Goal: Transaction & Acquisition: Purchase product/service

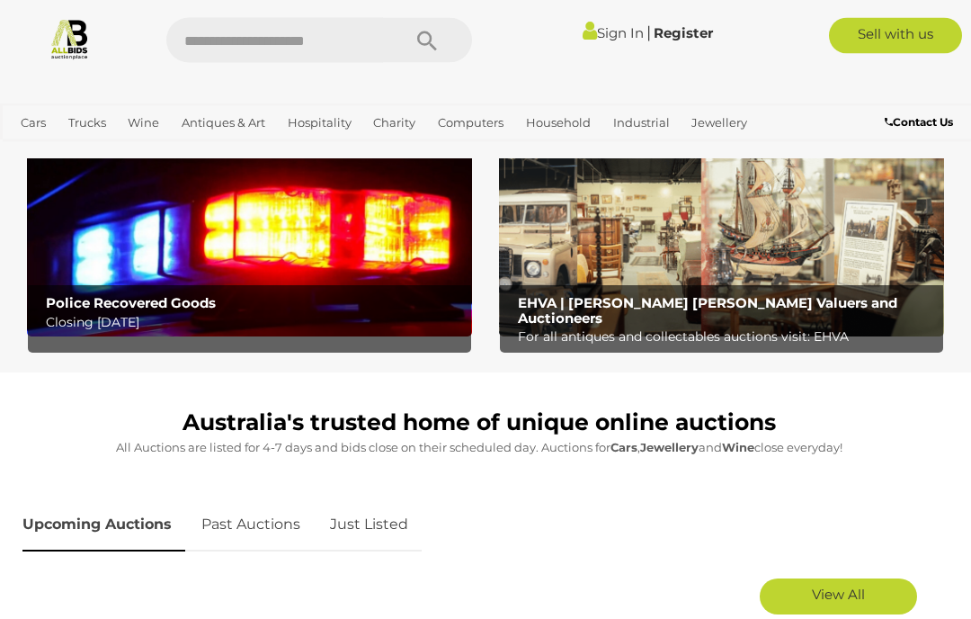
scroll to position [494, 0]
click at [330, 242] on img at bounding box center [249, 238] width 445 height 196
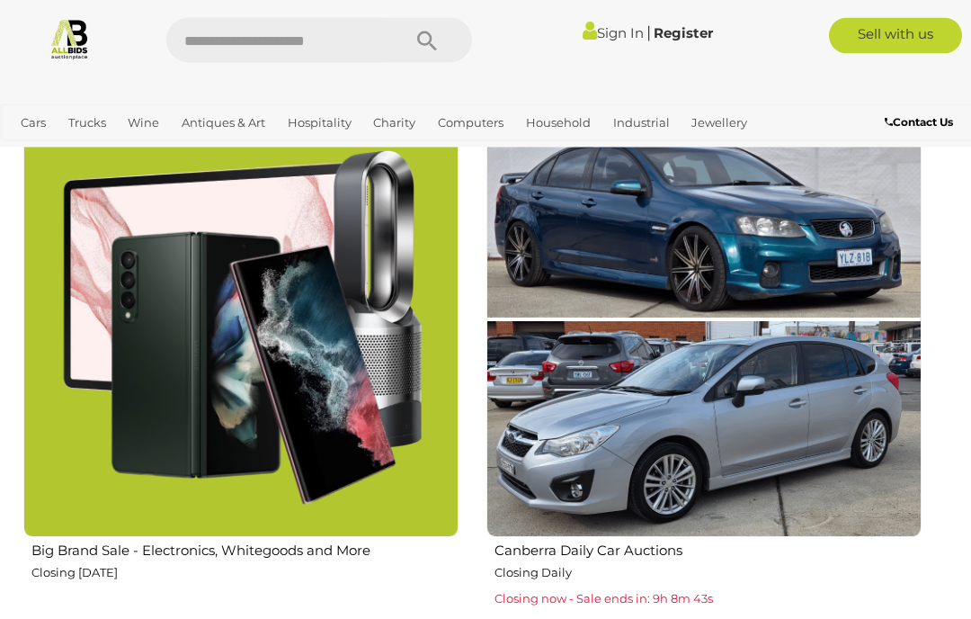
scroll to position [2612, 0]
click at [214, 373] on img at bounding box center [240, 319] width 435 height 435
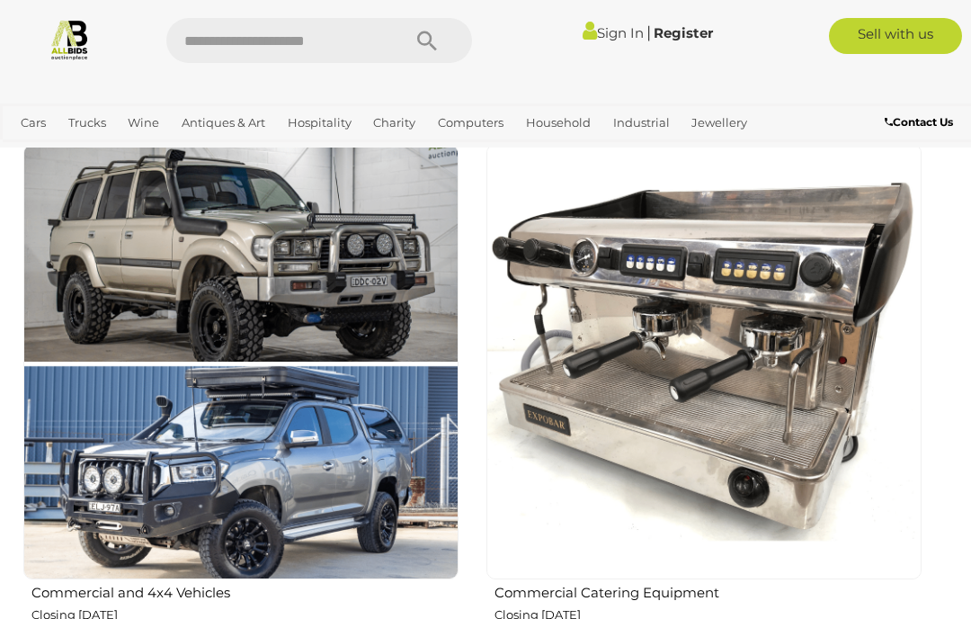
scroll to position [2037, 0]
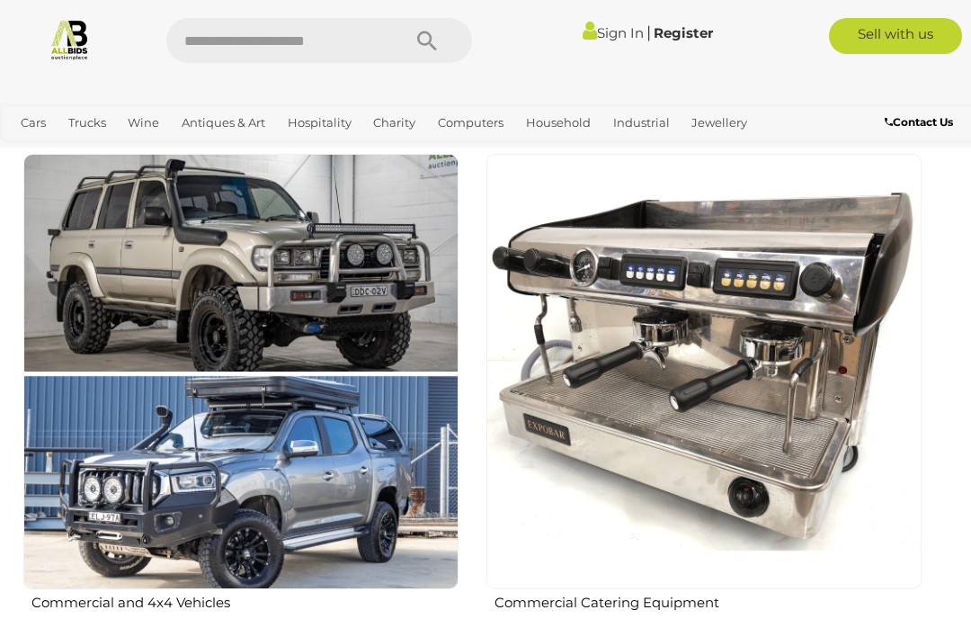
click at [801, 299] on img at bounding box center [703, 371] width 435 height 435
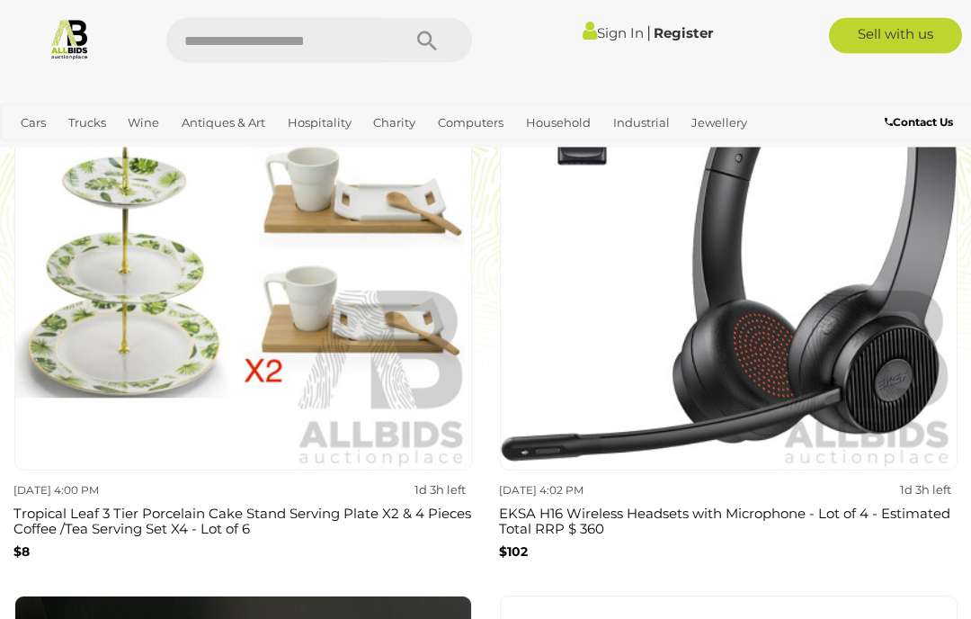
scroll to position [3463, 0]
click at [819, 263] on img at bounding box center [729, 242] width 458 height 458
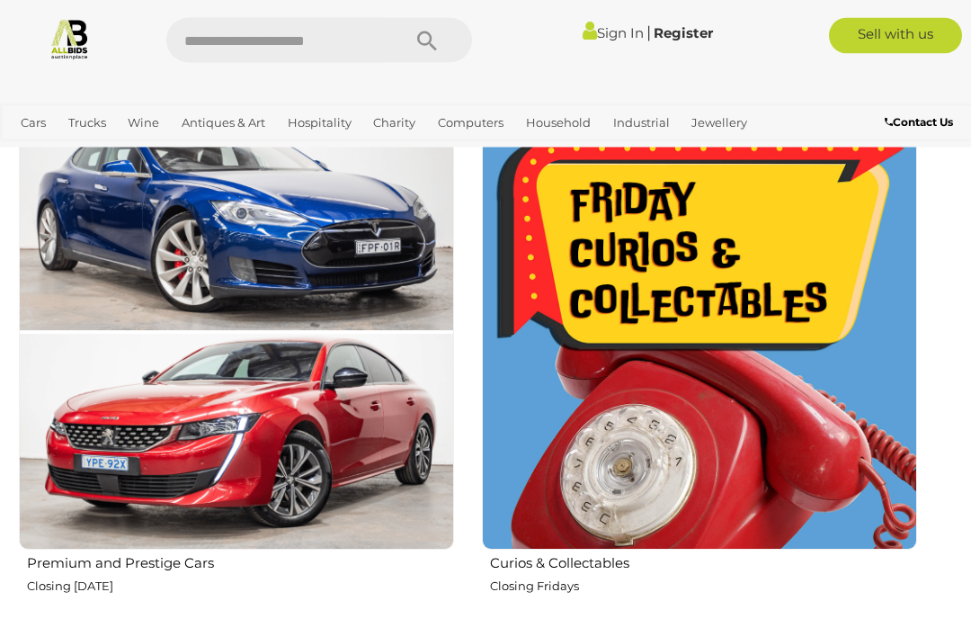
scroll to position [1030, 4]
click at [781, 352] on img at bounding box center [699, 331] width 435 height 435
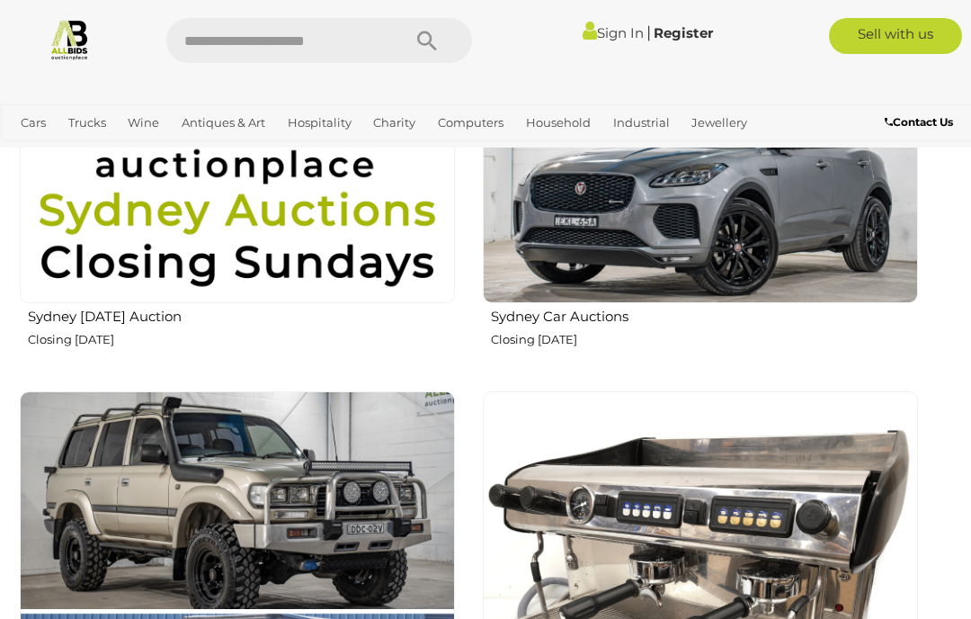
scroll to position [1799, 4]
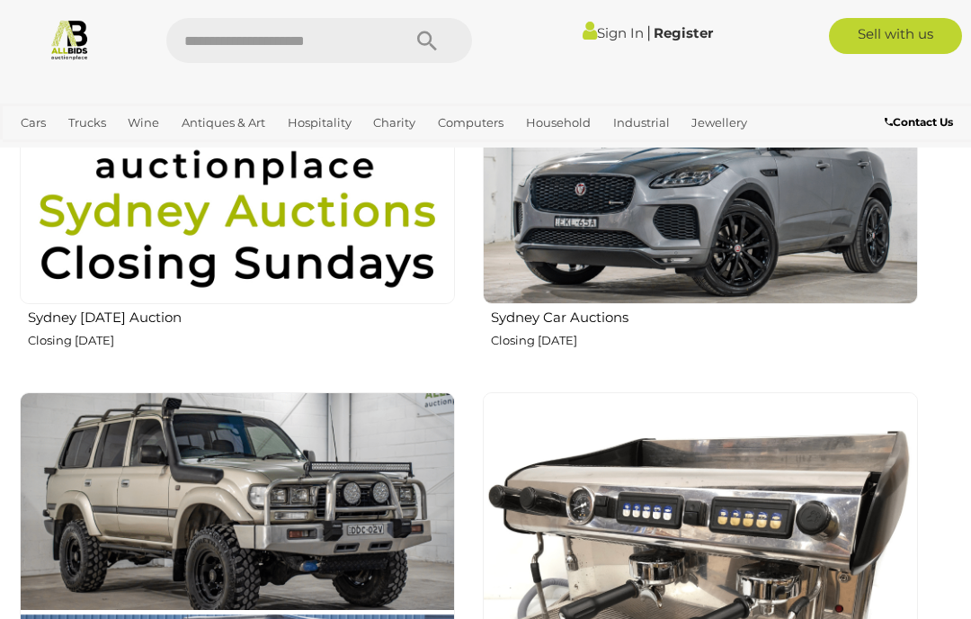
click at [82, 321] on h2 "Sydney Sunday Auction" at bounding box center [241, 316] width 427 height 20
click at [253, 257] on img at bounding box center [237, 86] width 435 height 435
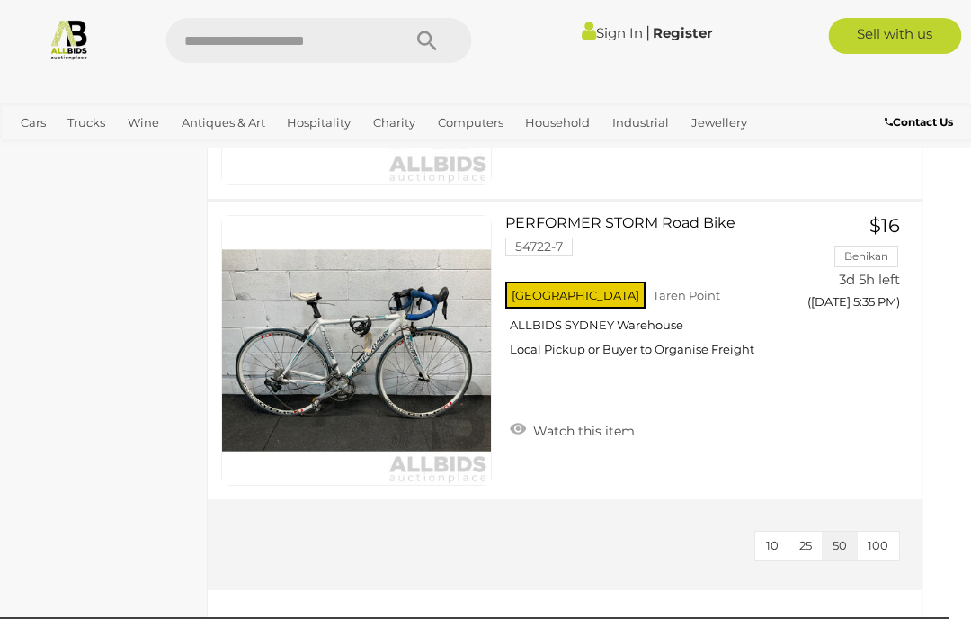
scroll to position [6608, 22]
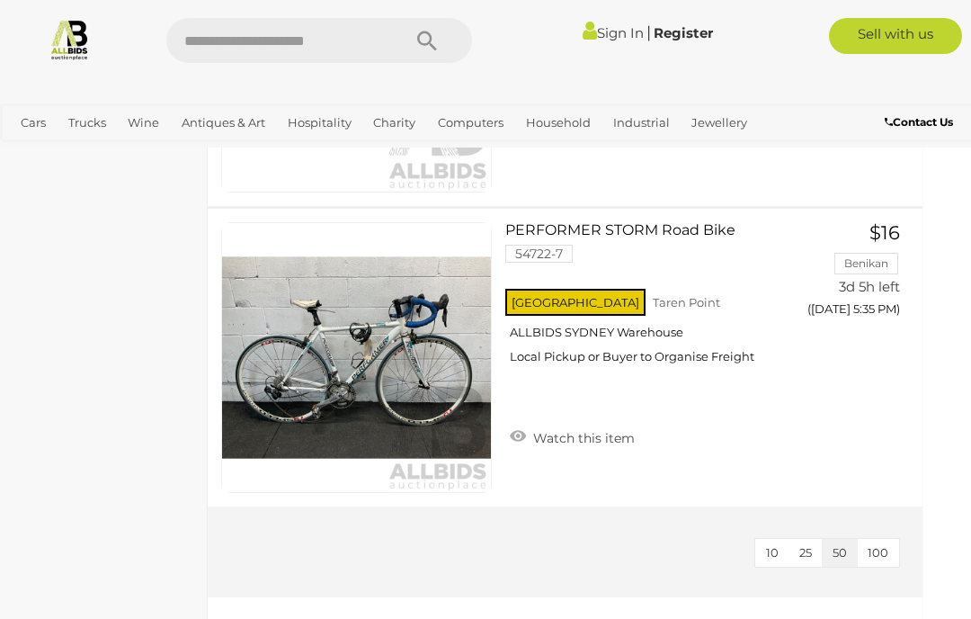
click at [881, 549] on span "100" at bounding box center [878, 552] width 21 height 14
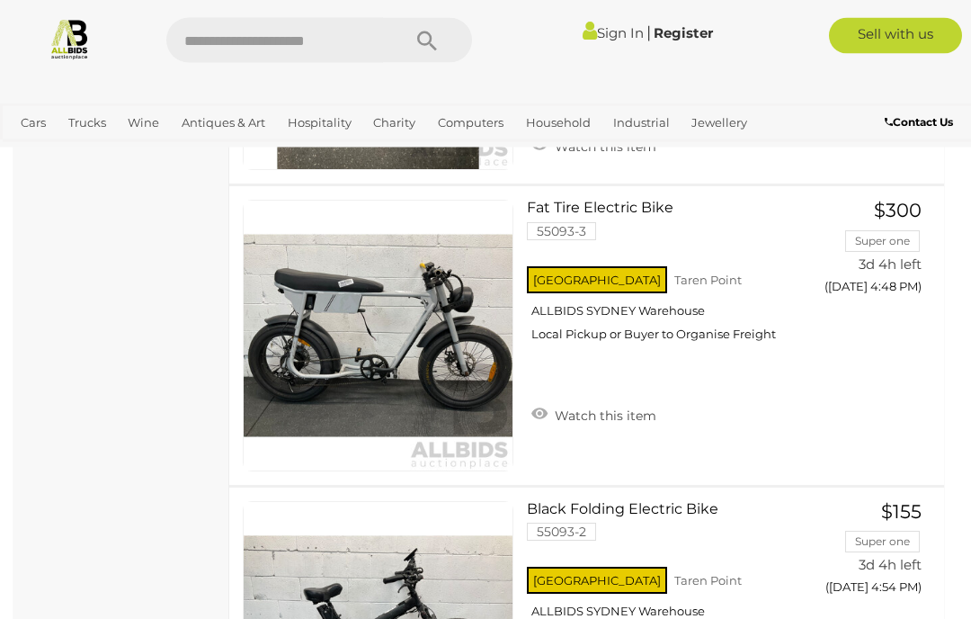
scroll to position [4528, 0]
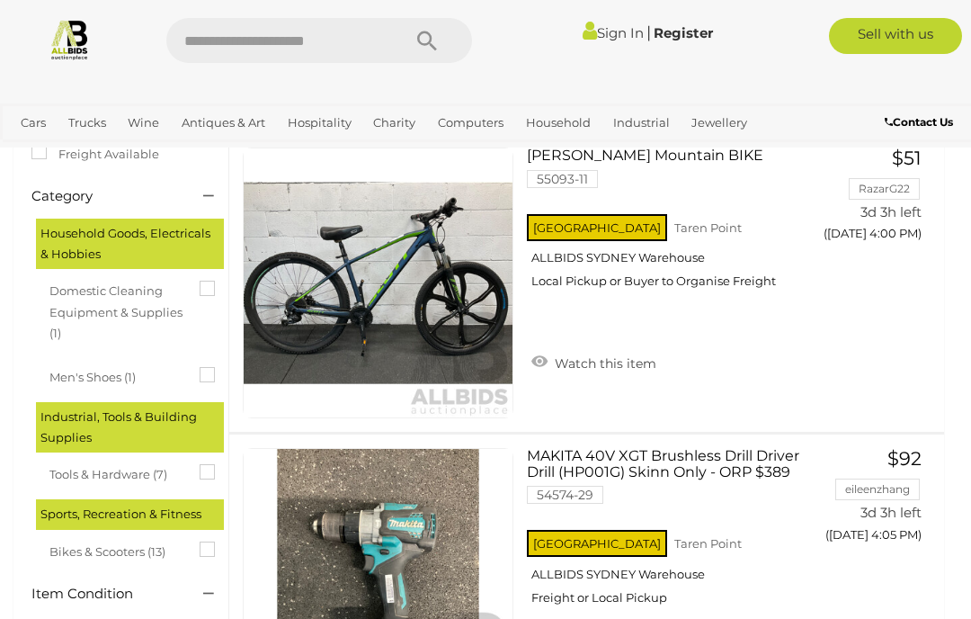
scroll to position [371, 0]
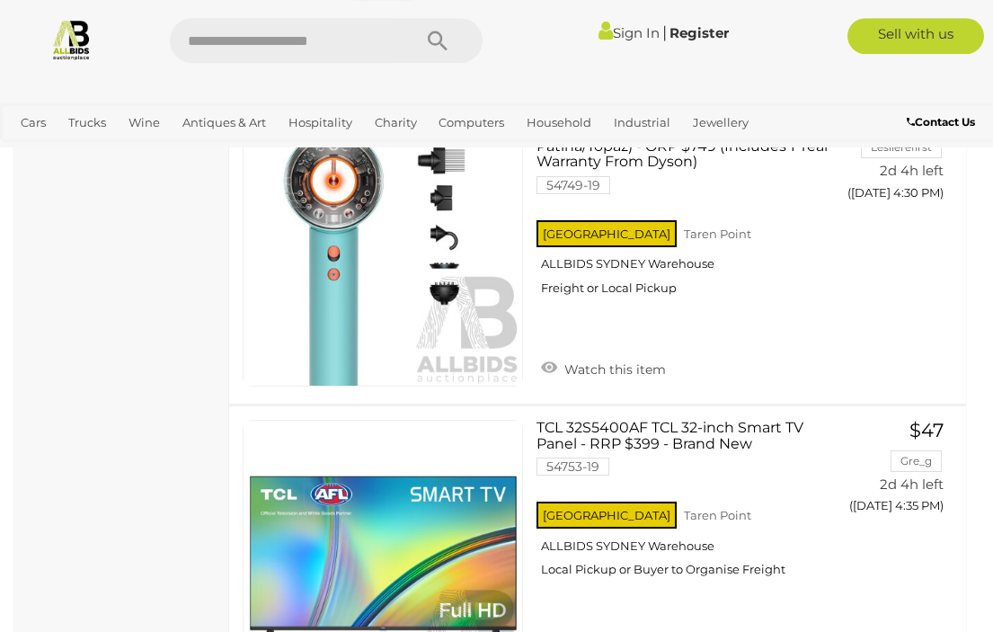
scroll to position [1701, 0]
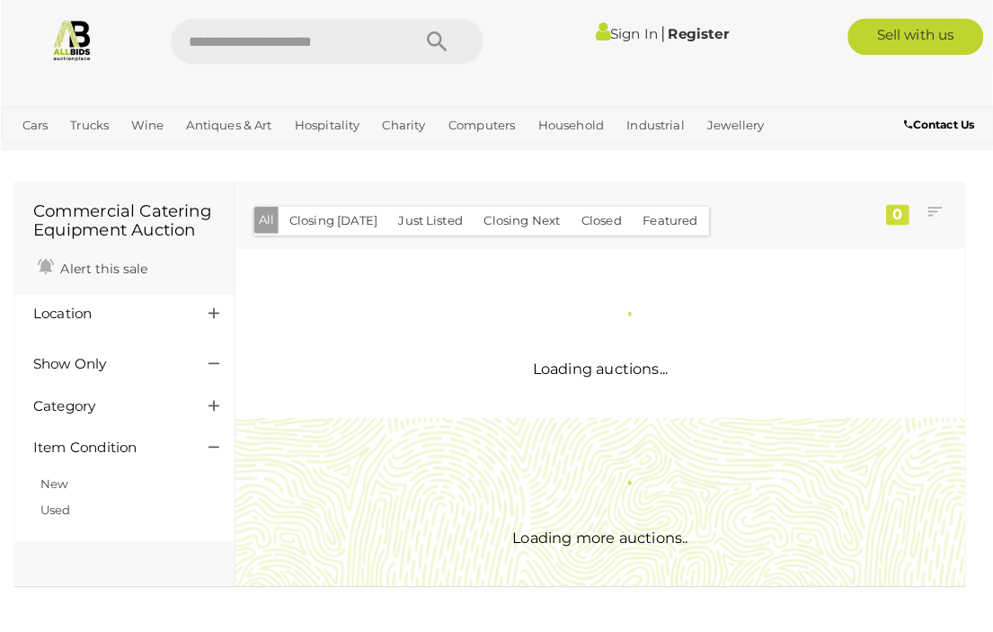
scroll to position [3, 0]
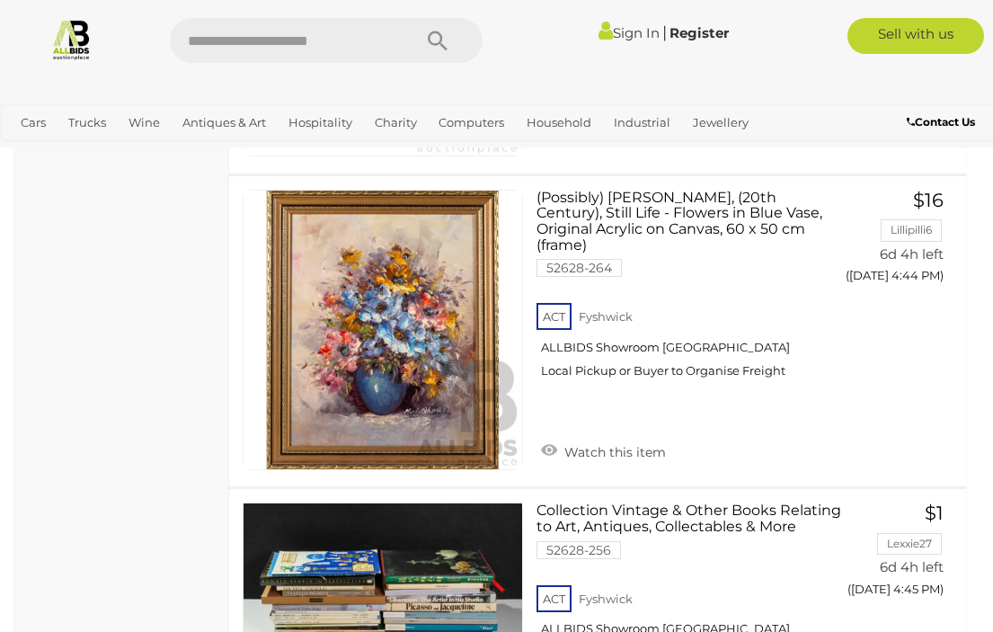
scroll to position [23045, 0]
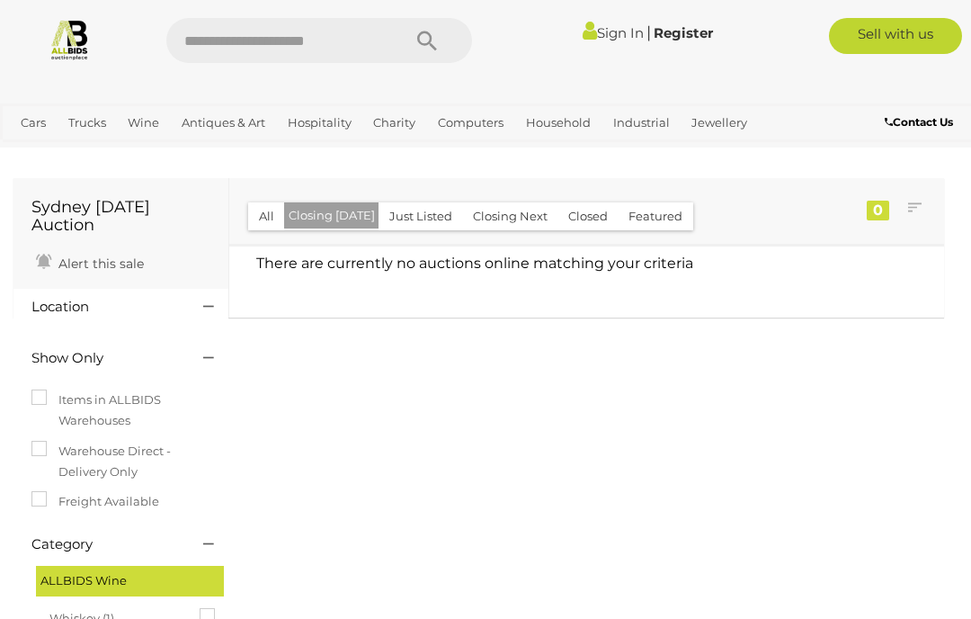
scroll to position [93, 0]
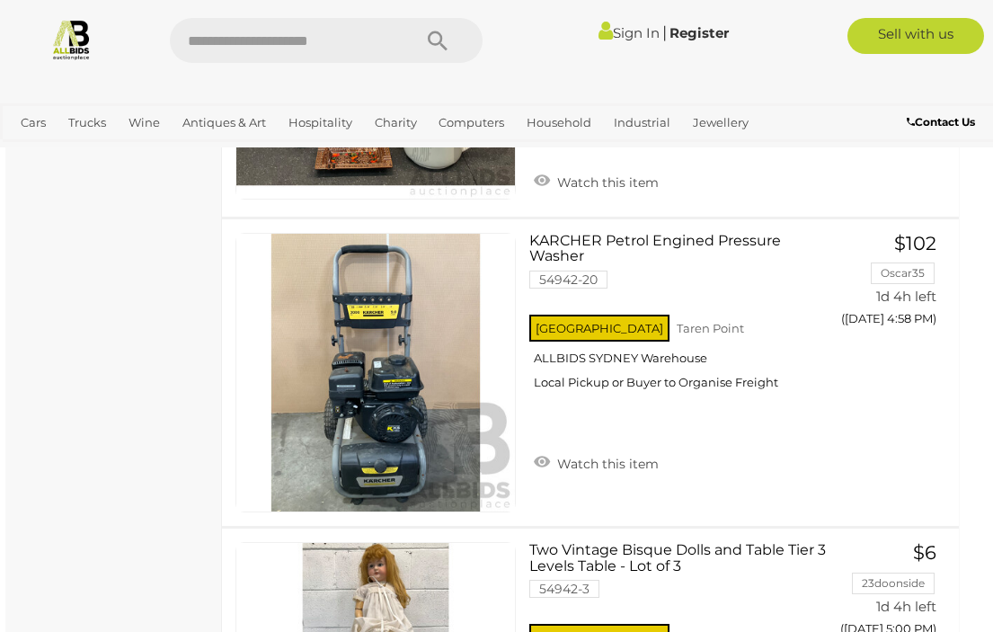
scroll to position [9108, 7]
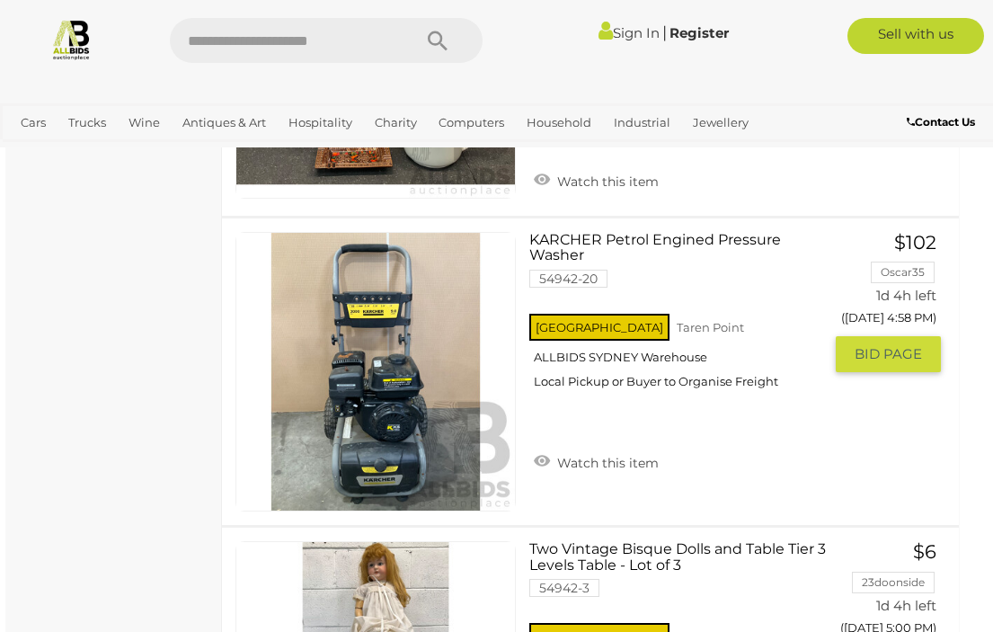
click at [375, 335] on link at bounding box center [376, 372] width 280 height 280
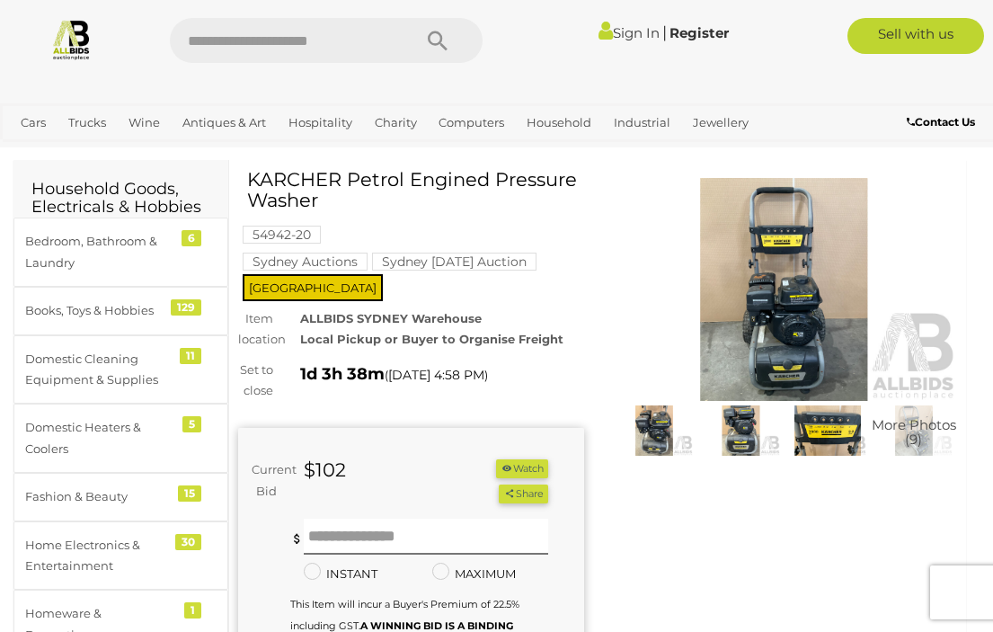
scroll to position [51, 0]
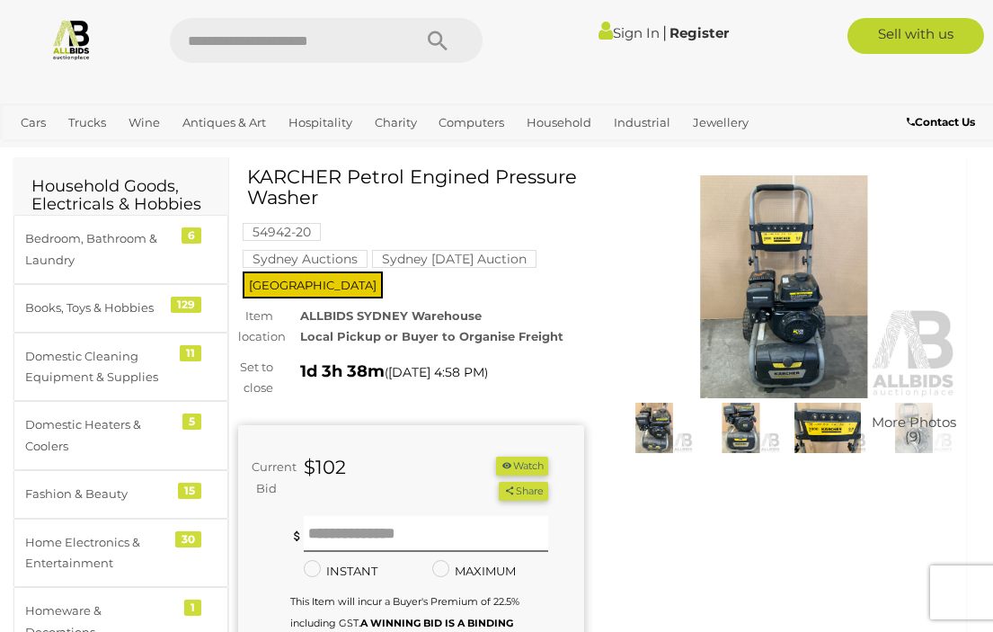
click at [748, 420] on img at bounding box center [740, 428] width 77 height 50
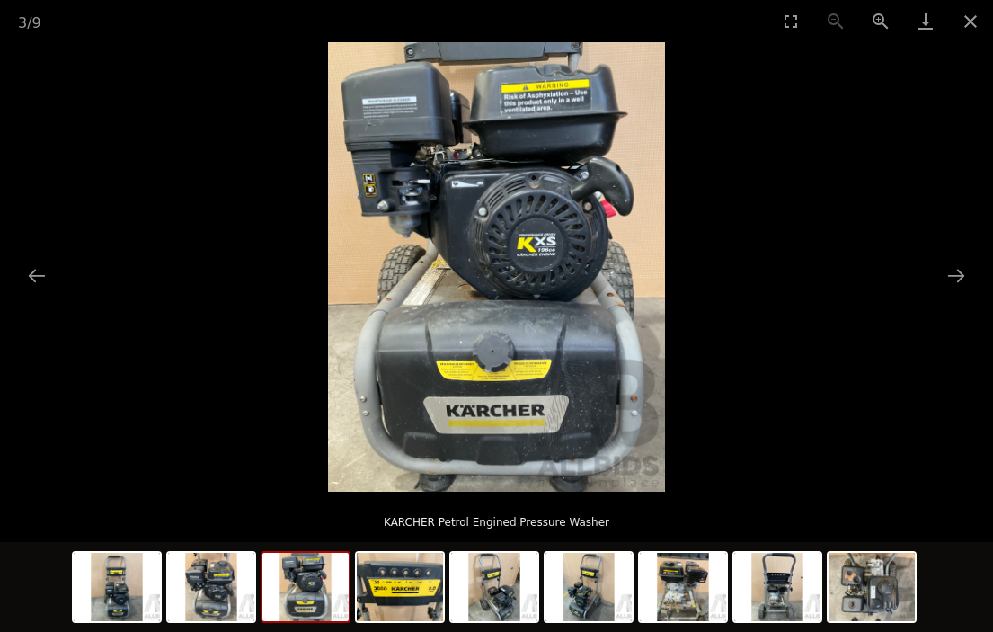
click at [46, 280] on button "Previous slide" at bounding box center [37, 275] width 38 height 35
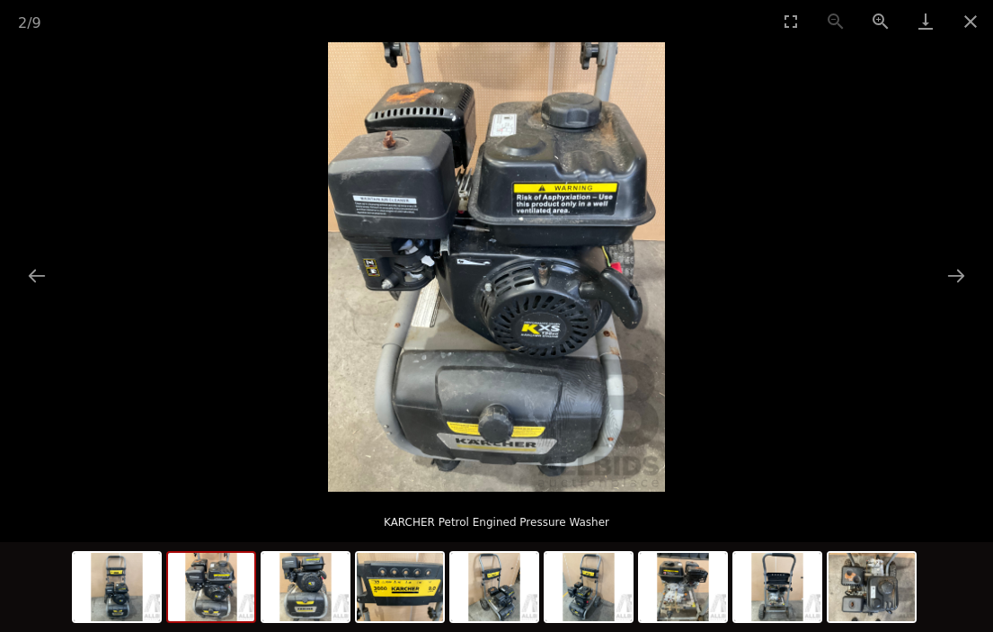
click at [946, 271] on button "Next slide" at bounding box center [957, 275] width 38 height 35
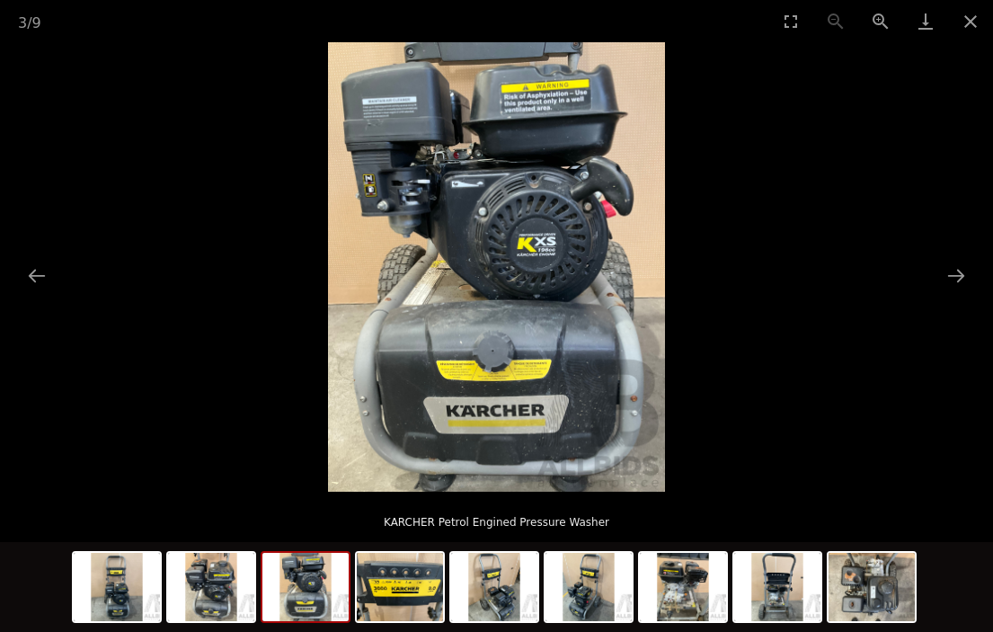
click at [957, 267] on button "Next slide" at bounding box center [957, 275] width 38 height 35
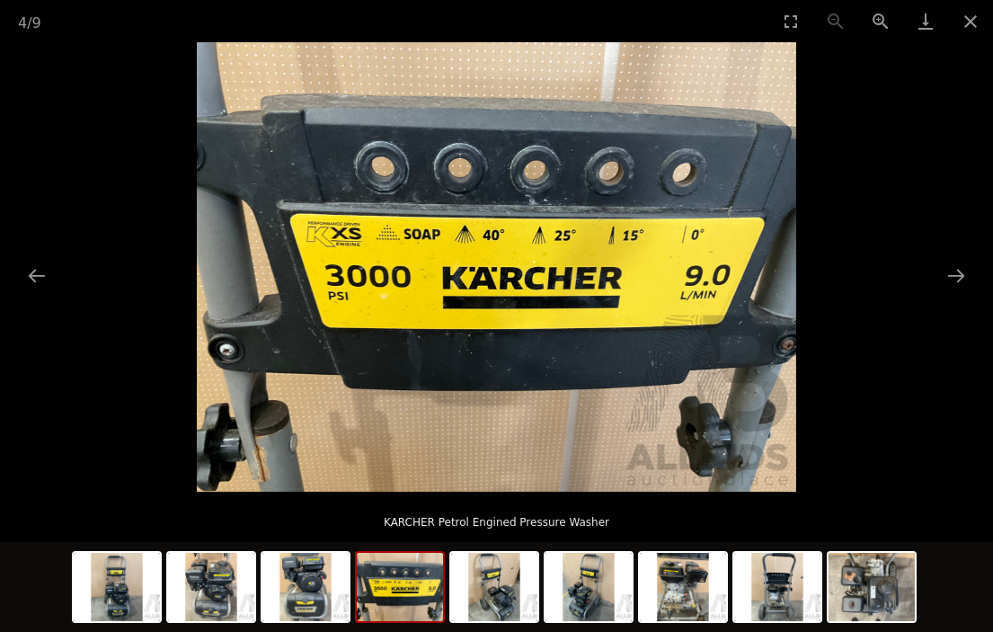
click at [957, 282] on button "Next slide" at bounding box center [957, 275] width 38 height 35
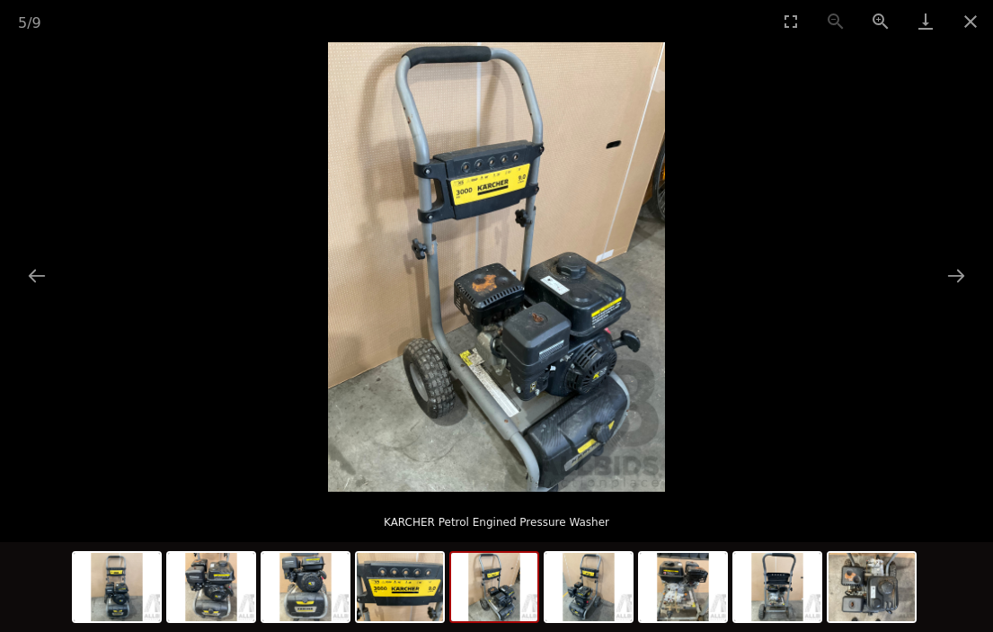
click at [957, 276] on button "Next slide" at bounding box center [957, 275] width 38 height 35
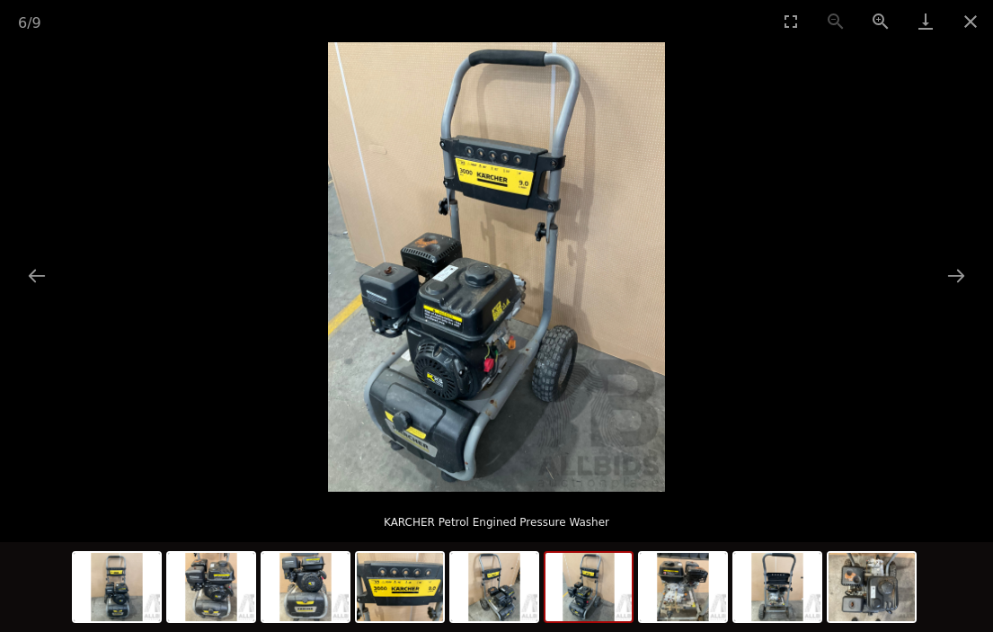
click at [957, 280] on button "Next slide" at bounding box center [957, 275] width 38 height 35
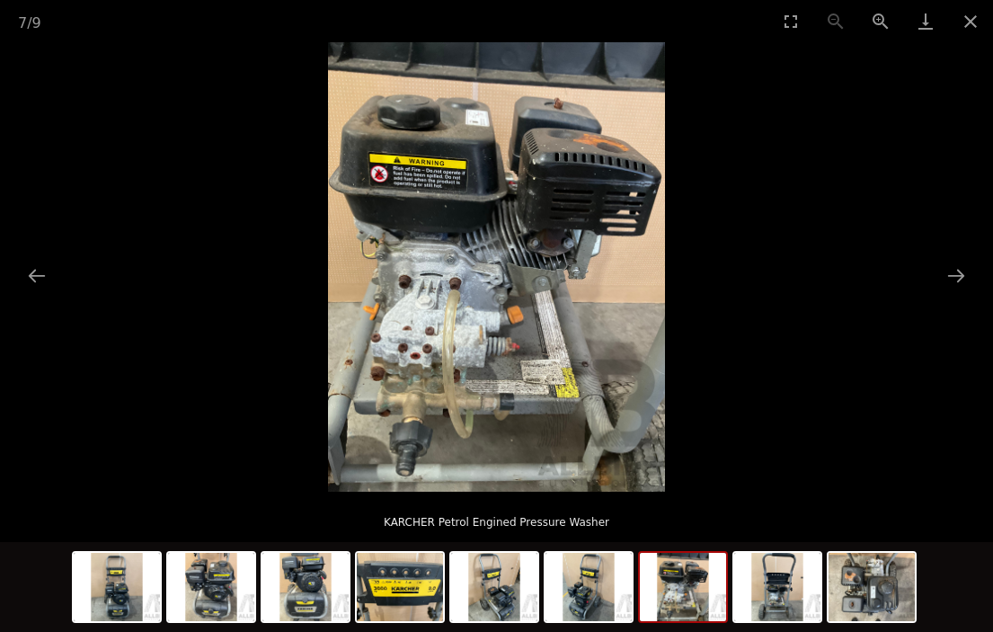
click at [40, 271] on button "Previous slide" at bounding box center [37, 275] width 38 height 35
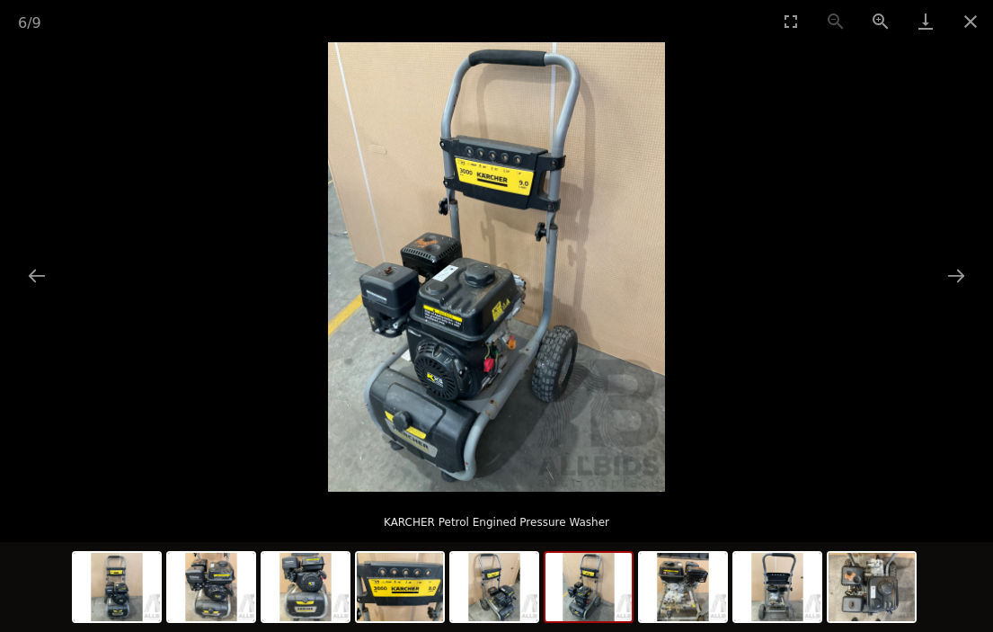
click at [955, 281] on button "Next slide" at bounding box center [957, 275] width 38 height 35
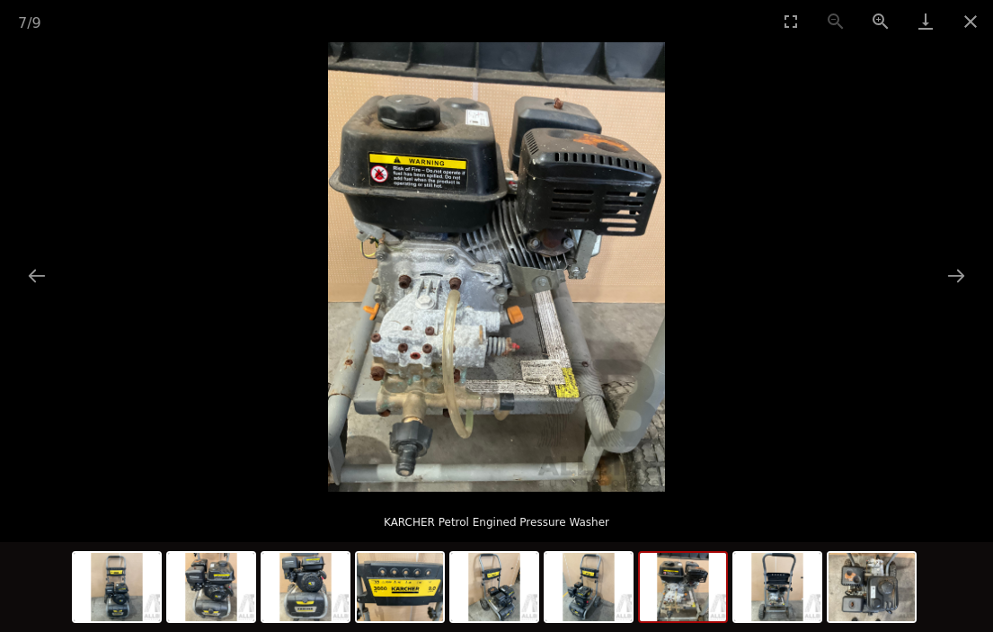
click at [943, 270] on button "Next slide" at bounding box center [957, 275] width 38 height 35
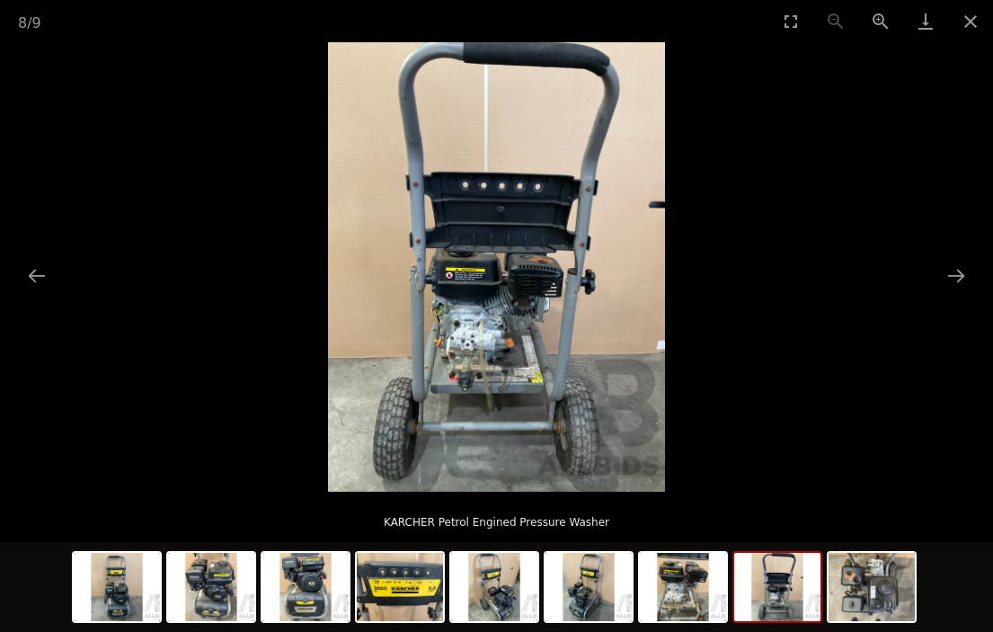
click at [930, 272] on picture at bounding box center [496, 266] width 993 height 449
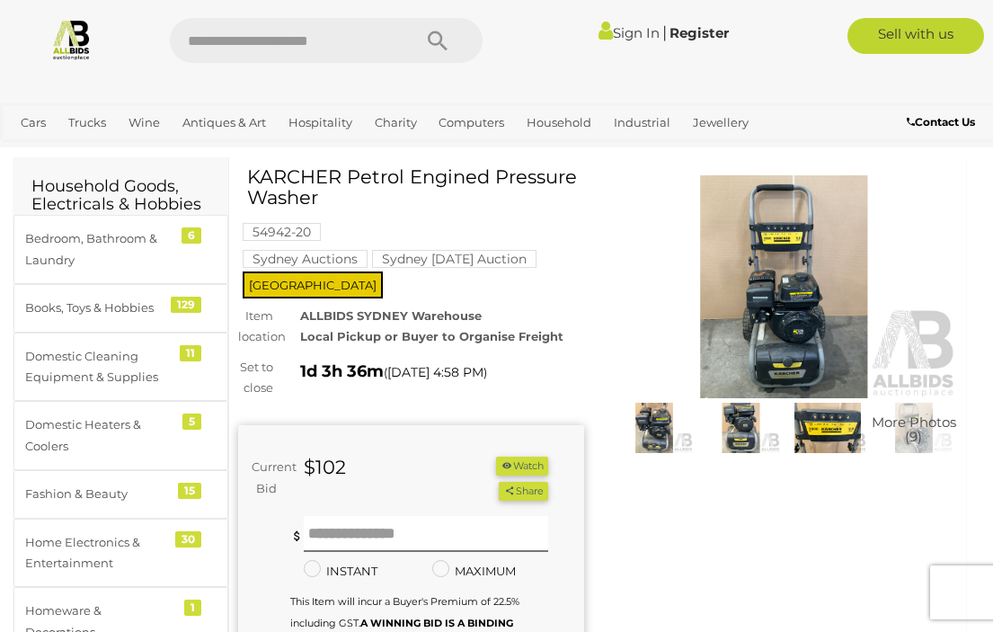
scroll to position [50, 0]
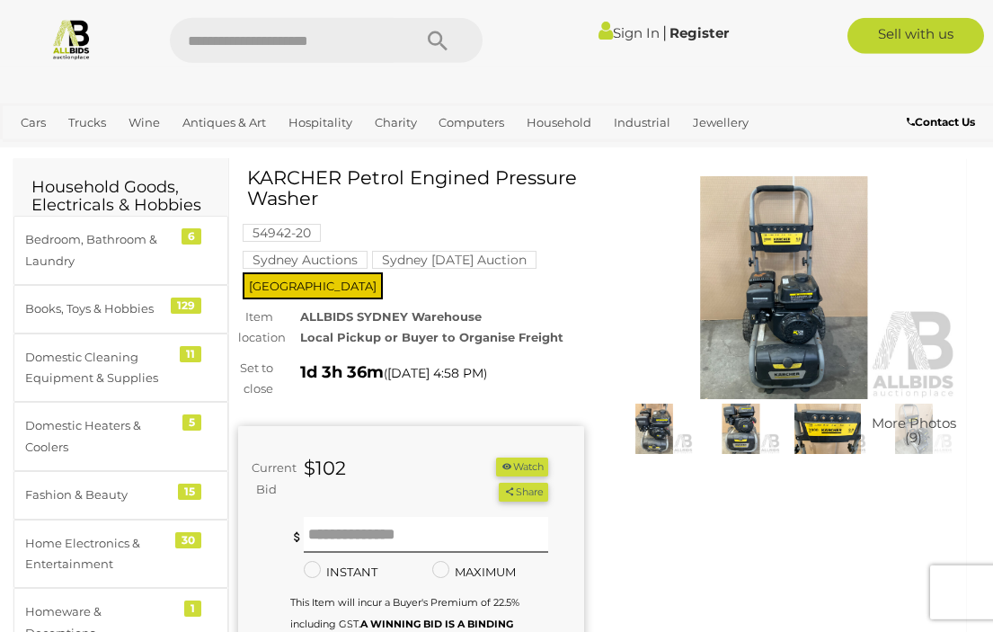
click at [796, 286] on img at bounding box center [784, 287] width 346 height 223
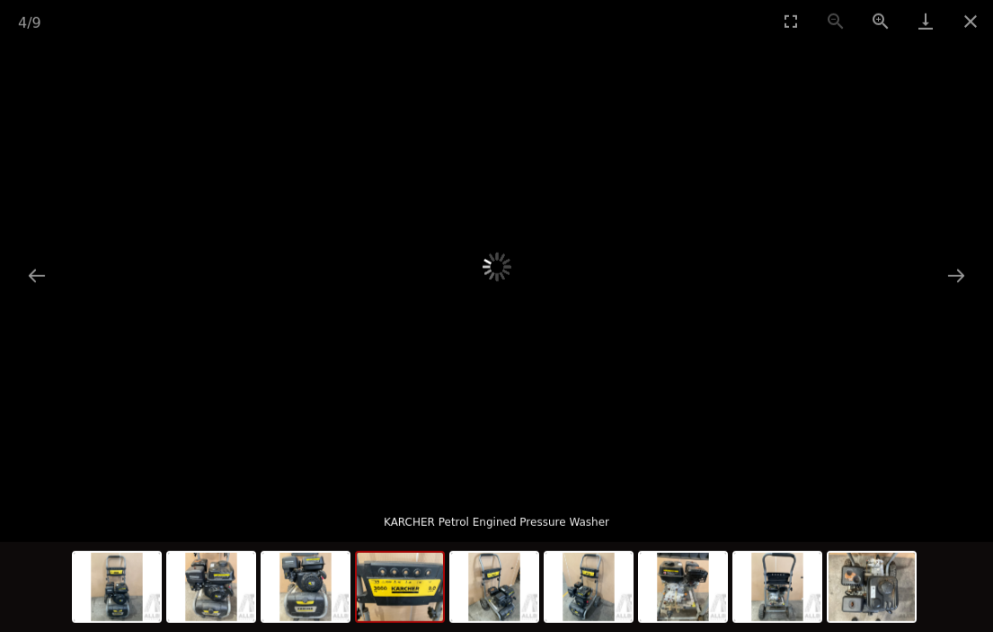
click at [400, 579] on img at bounding box center [400, 587] width 86 height 68
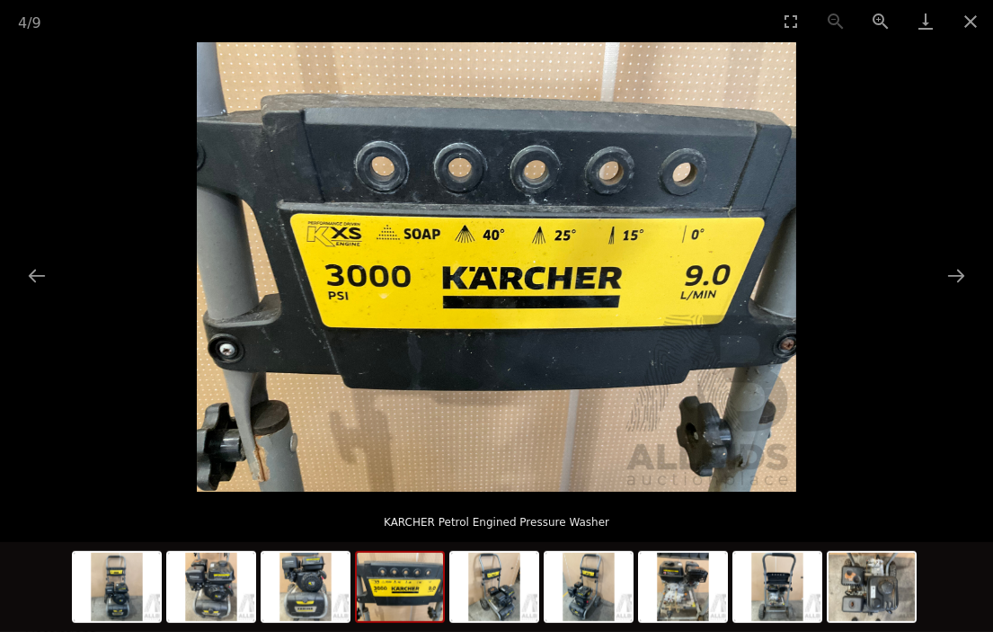
click at [587, 585] on img at bounding box center [589, 587] width 86 height 68
